Goal: Task Accomplishment & Management: Use online tool/utility

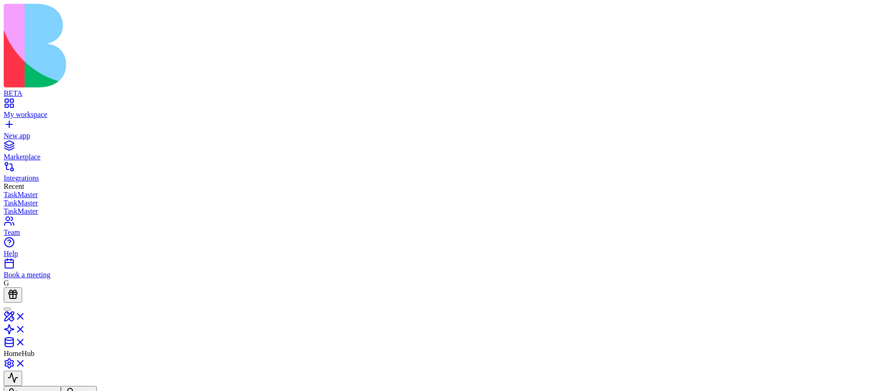
click at [870, 16] on html "BETA My workspace New app Marketplace Integrations Recent TaskMaster TaskMaster…" at bounding box center [442, 231] width 885 height 463
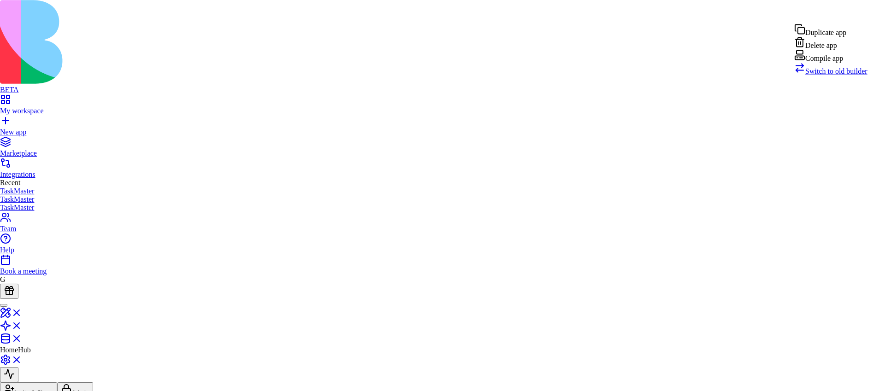
click at [837, 63] on div "Compile app" at bounding box center [830, 56] width 73 height 13
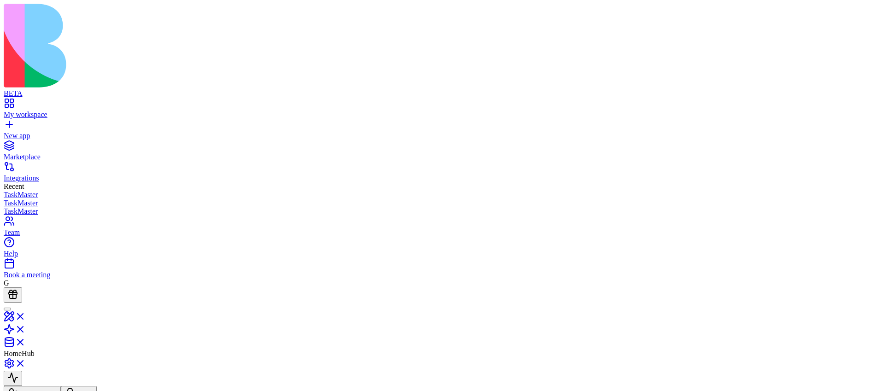
click at [853, 11] on html "BETA My workspace New app Marketplace Integrations Recent TaskMaster TaskMaster…" at bounding box center [442, 231] width 885 height 463
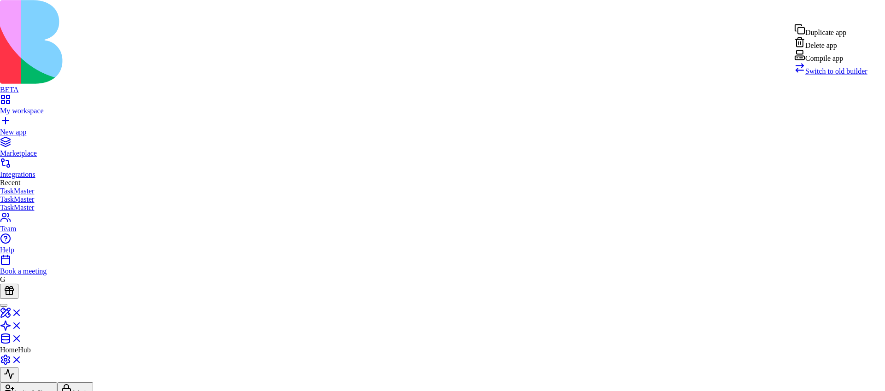
click at [836, 63] on div "Compile app" at bounding box center [830, 56] width 73 height 13
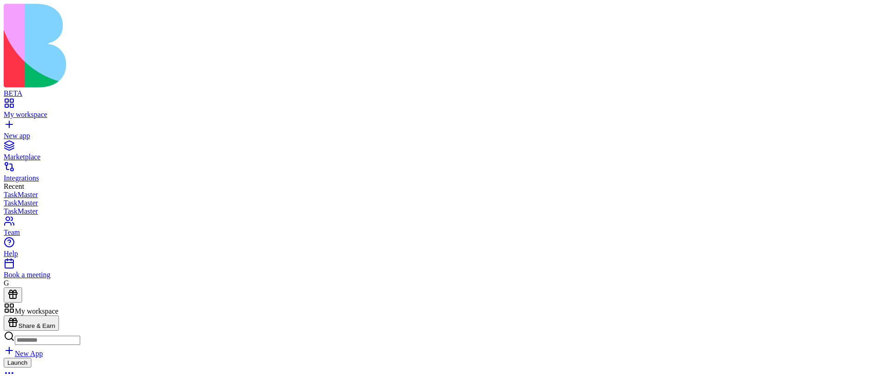
click at [83, 132] on div "New app" at bounding box center [442, 136] width 877 height 8
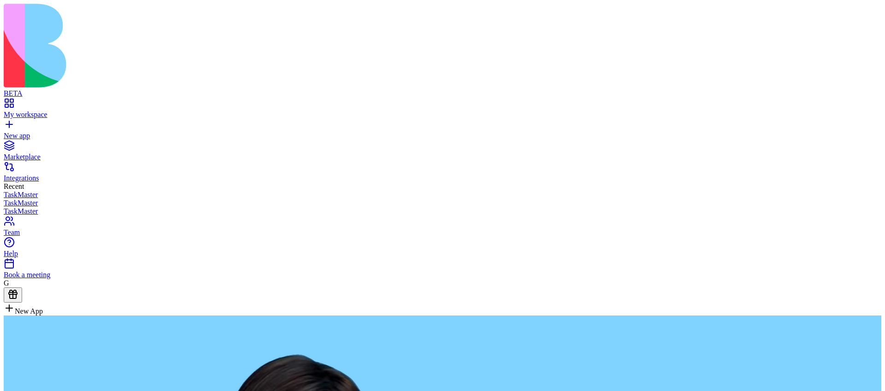
type textarea "**********"
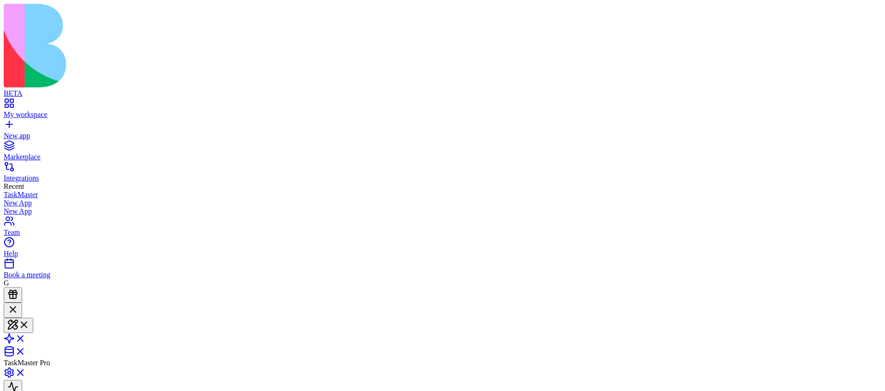
scroll to position [228, 0]
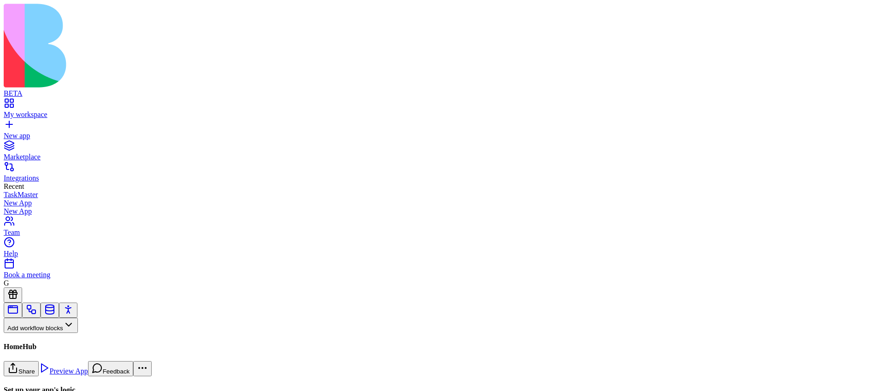
click at [50, 333] on button "Workflows" at bounding box center [27, 340] width 47 height 15
click at [65, 281] on div "Actions" at bounding box center [49, 274] width 44 height 13
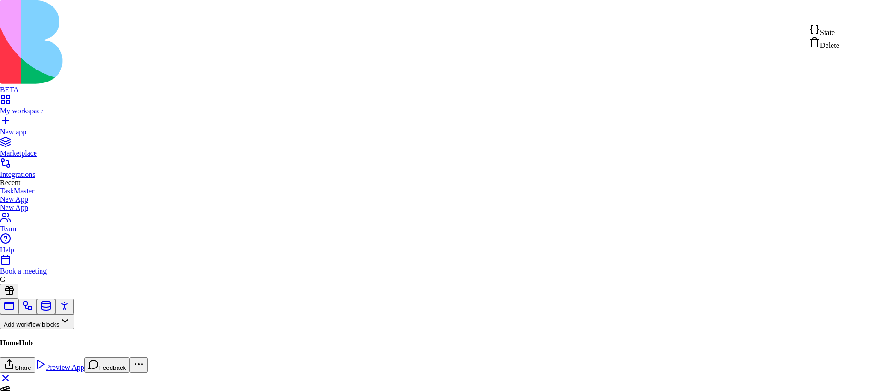
click at [854, 13] on html "BETA My workspace New app Marketplace Integrations Recent TaskMaster New App Ne…" at bounding box center [442, 287] width 885 height 574
click at [839, 28] on div "State" at bounding box center [824, 30] width 30 height 13
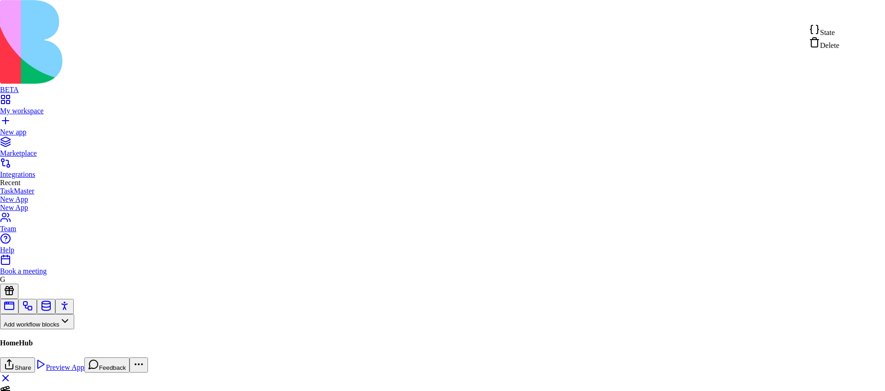
click at [861, 12] on html "BETA My workspace New app Marketplace Integrations Recent TaskMaster New App Ne…" at bounding box center [442, 287] width 885 height 574
click at [839, 33] on div "State" at bounding box center [824, 30] width 30 height 13
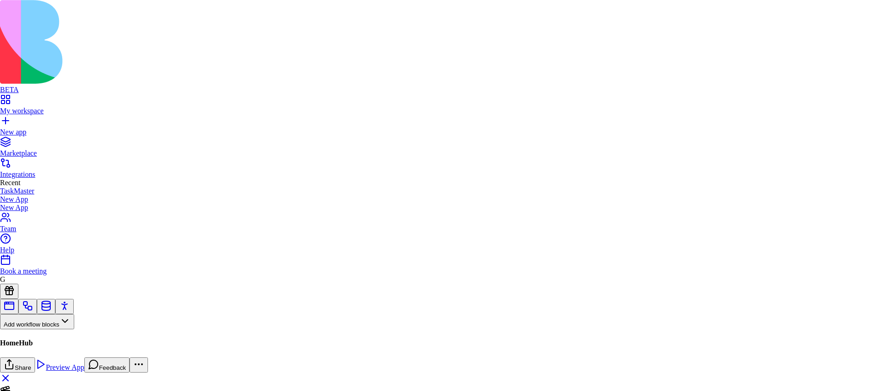
scroll to position [50, 67]
type textarea "**********"
